Goal: Navigation & Orientation: Find specific page/section

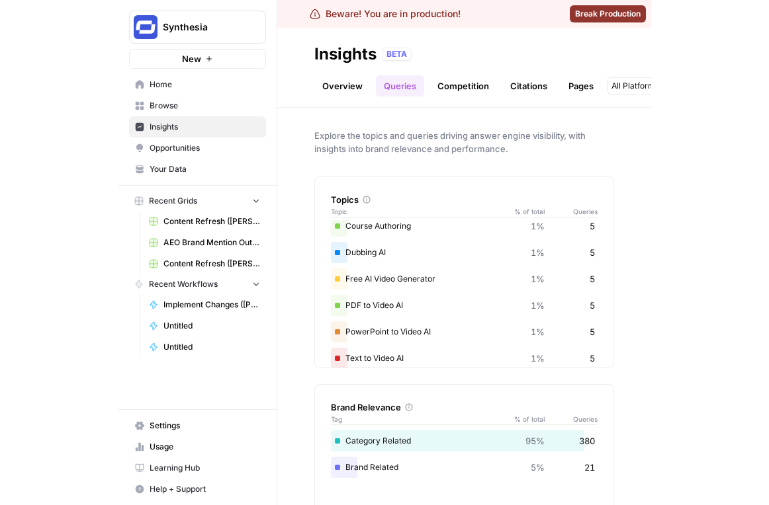
scroll to position [739, 0]
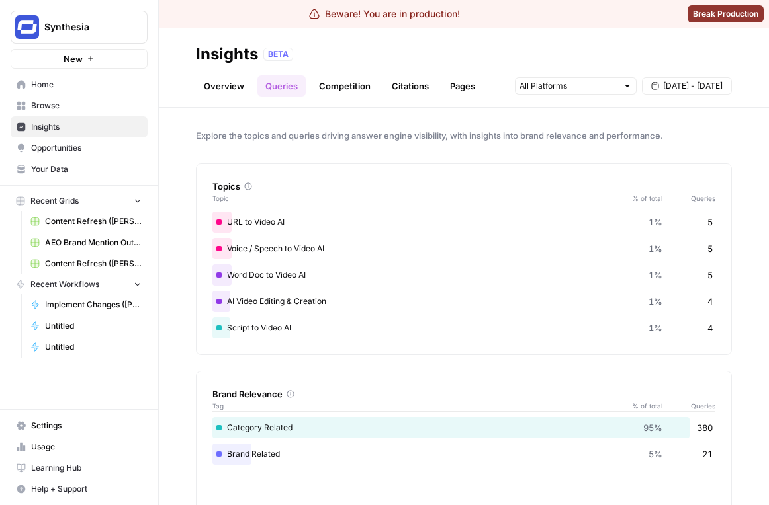
click at [239, 84] on link "Overview" at bounding box center [224, 85] width 56 height 21
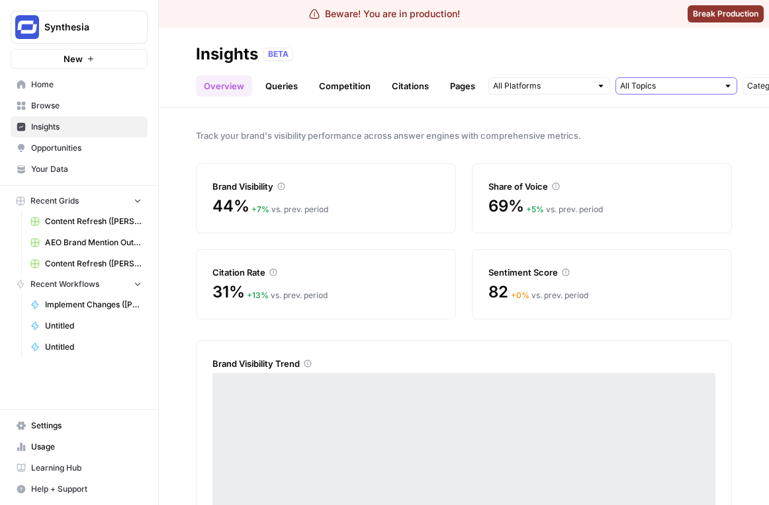
click at [532, 88] on input "text" at bounding box center [669, 85] width 98 height 13
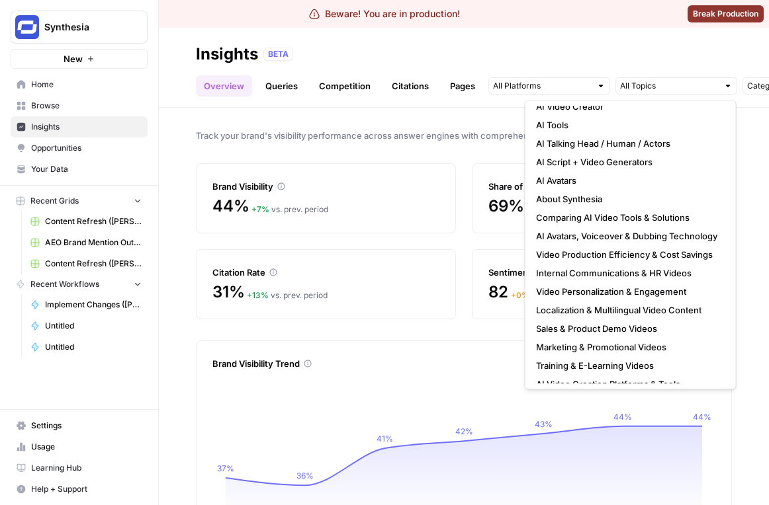
scroll to position [333, 0]
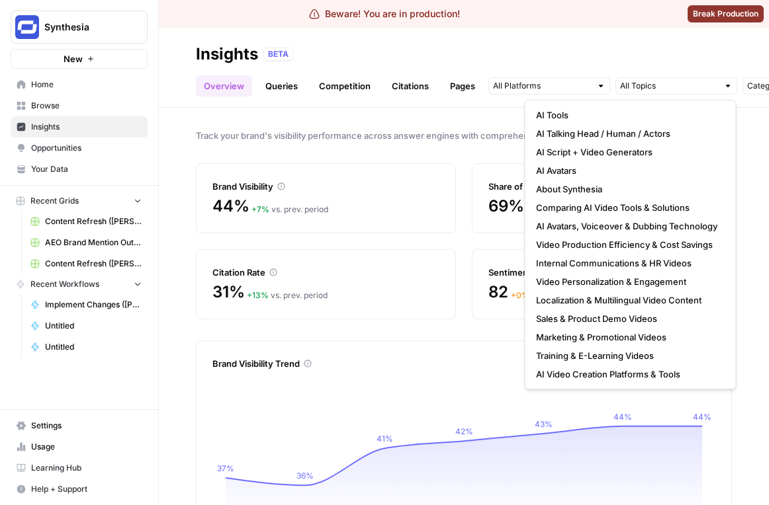
click at [419, 216] on div "44% + 7 % vs. prev. period" at bounding box center [325, 214] width 227 height 37
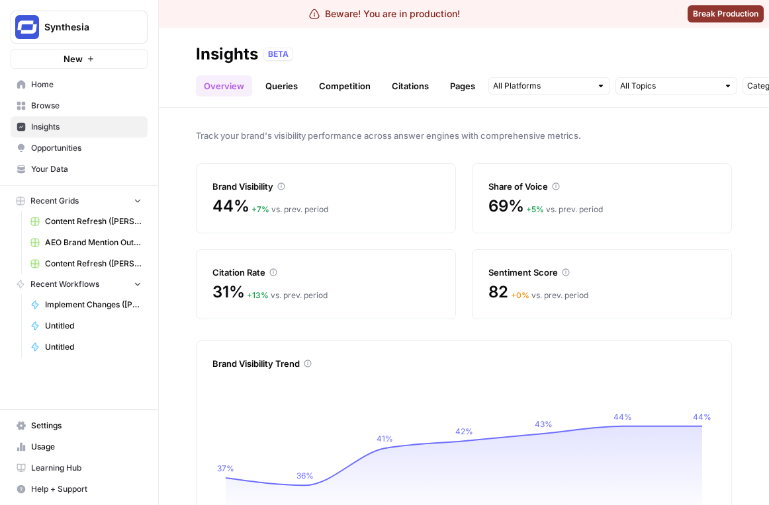
click at [281, 77] on link "Queries" at bounding box center [281, 85] width 48 height 21
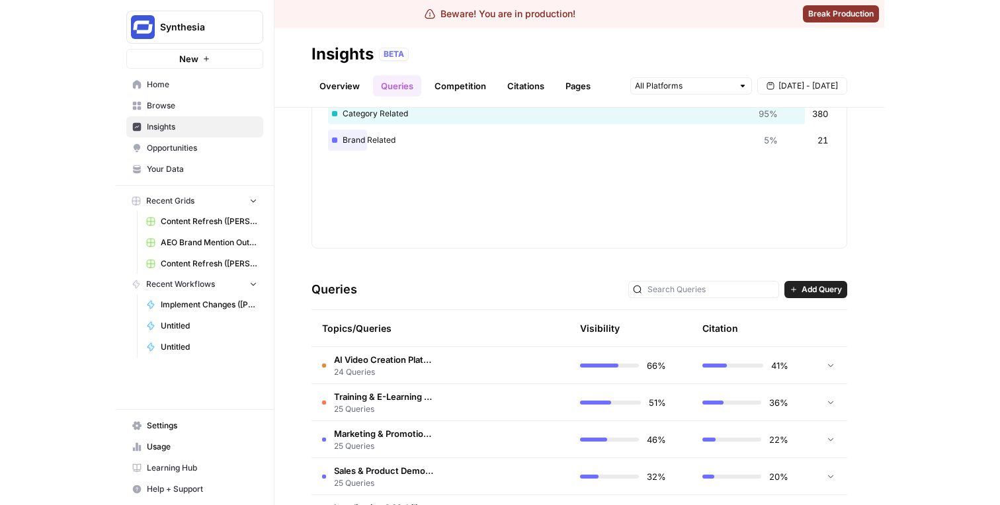
scroll to position [362, 0]
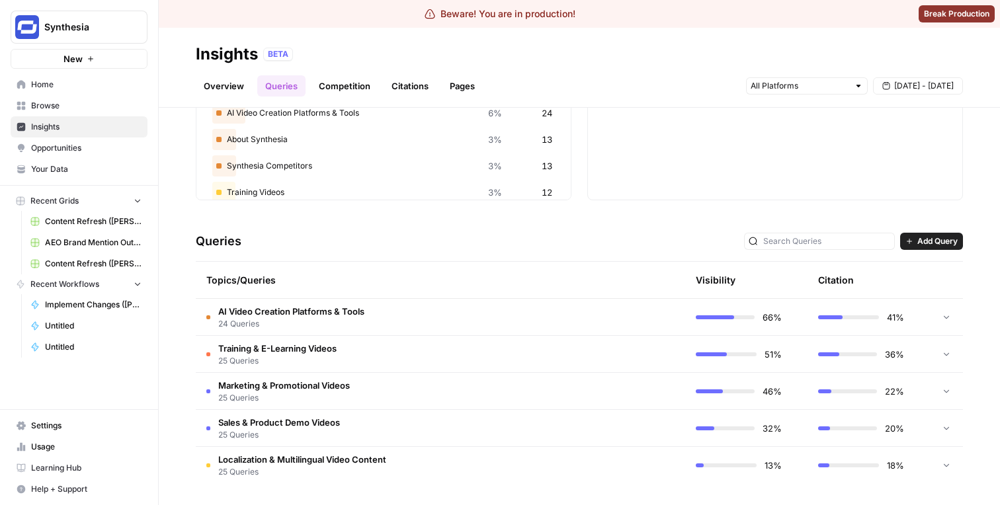
click at [532, 378] on td at bounding box center [623, 391] width 126 height 36
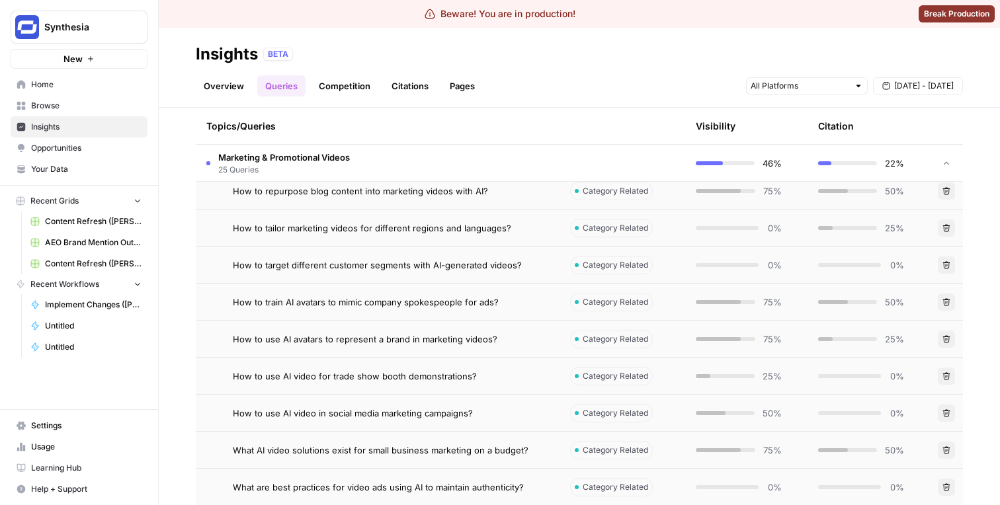
scroll to position [719, 0]
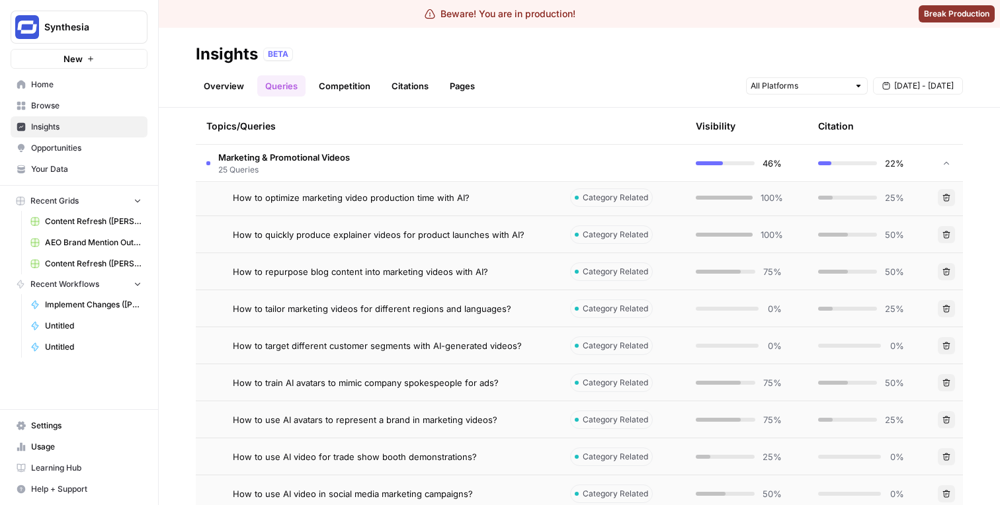
click at [532, 177] on td at bounding box center [623, 163] width 126 height 36
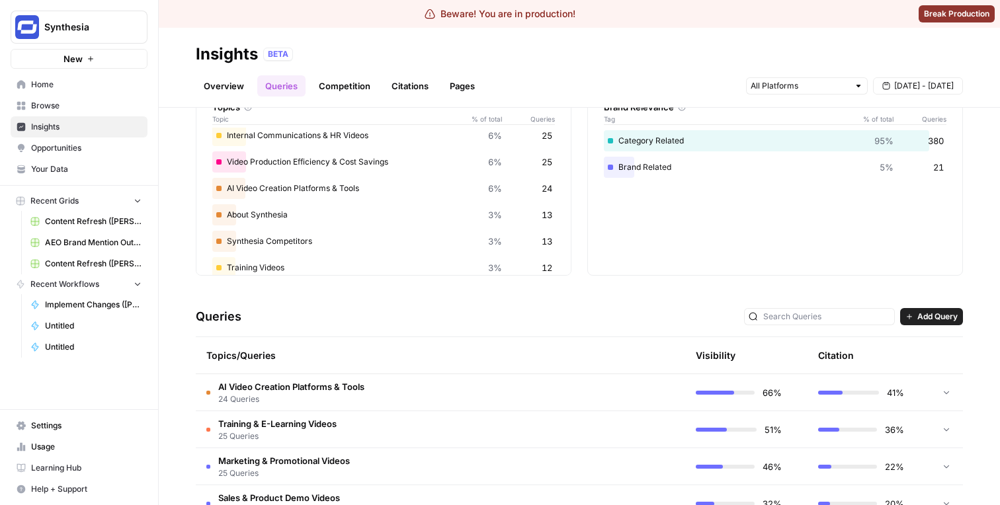
scroll to position [0, 0]
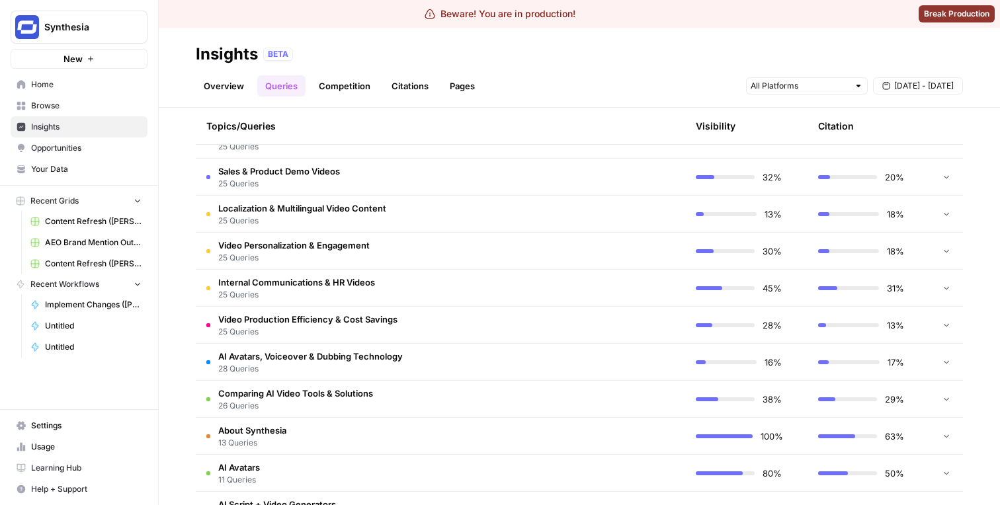
scroll to position [243, 0]
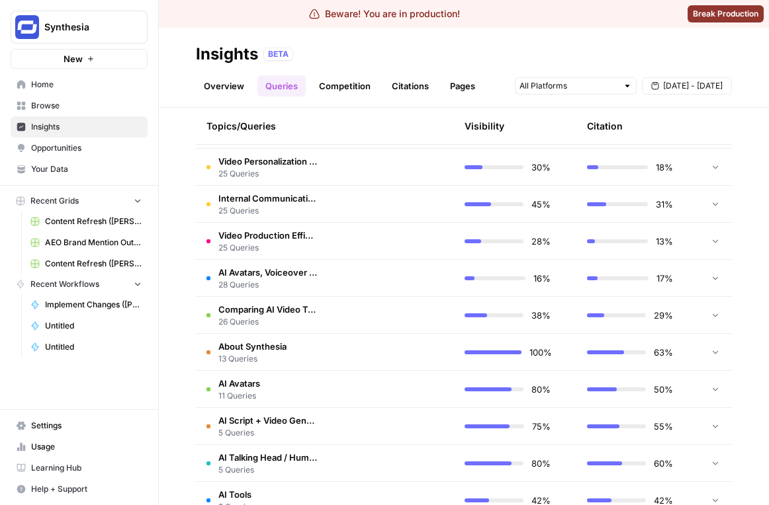
scroll to position [696, 0]
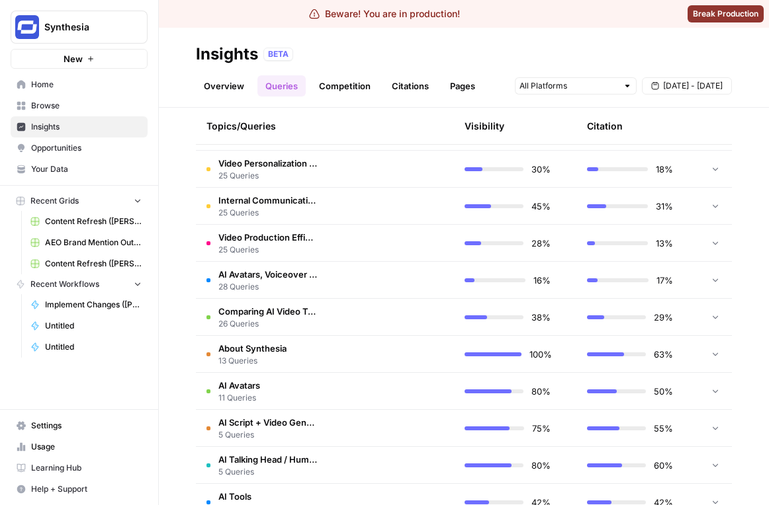
click at [247, 88] on link "Overview" at bounding box center [224, 85] width 56 height 21
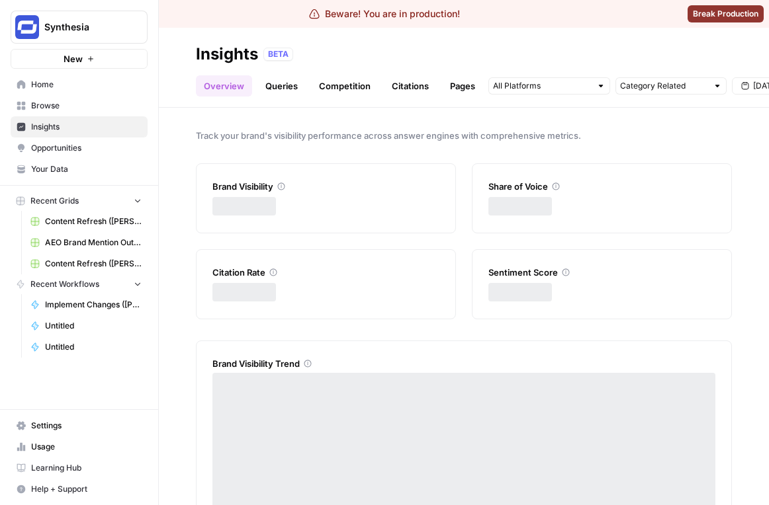
click at [274, 88] on link "Queries" at bounding box center [281, 85] width 48 height 21
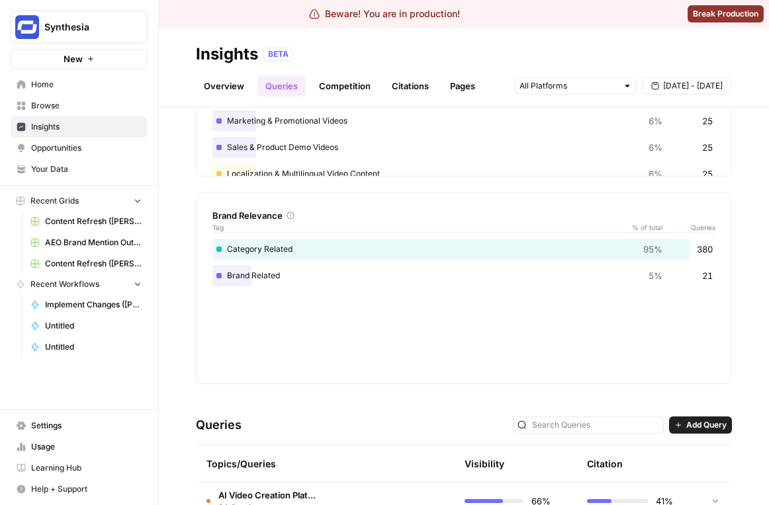
scroll to position [362, 0]
